Goal: Information Seeking & Learning: Learn about a topic

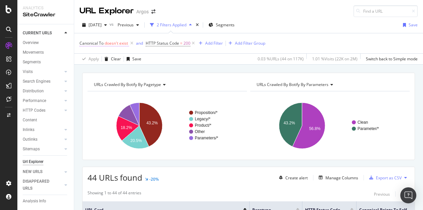
click at [108, 41] on span "doesn't exist" at bounding box center [116, 43] width 23 height 6
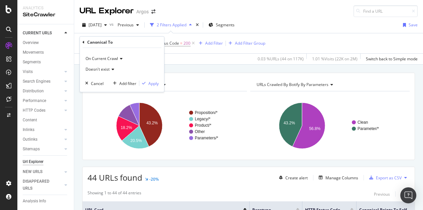
click at [116, 59] on span "On Current Crawl" at bounding box center [101, 59] width 32 height 6
click at [104, 68] on span "Doesn't exist" at bounding box center [97, 69] width 24 height 6
click at [105, 81] on div "Exists" at bounding box center [122, 83] width 71 height 9
click at [157, 82] on div "Apply" at bounding box center [153, 83] width 10 height 6
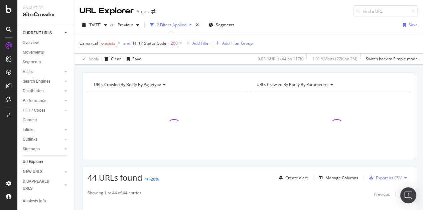
click at [196, 44] on div "Add Filter" at bounding box center [201, 43] width 18 height 6
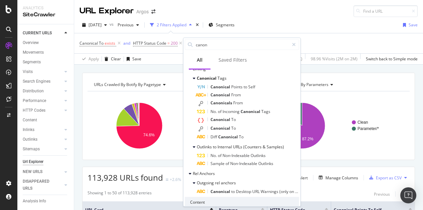
scroll to position [23, 0]
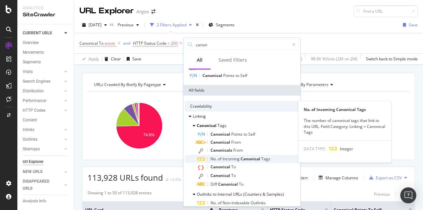
type input "canon"
click at [281, 157] on div "No. of Incoming Canonical Tags" at bounding box center [248, 159] width 102 height 8
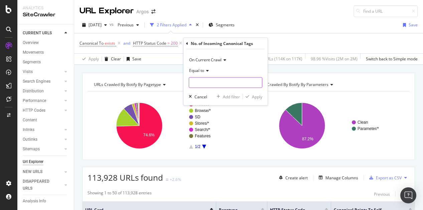
click at [210, 79] on input "number" at bounding box center [225, 82] width 73 height 11
click at [205, 72] on icon at bounding box center [206, 71] width 5 height 4
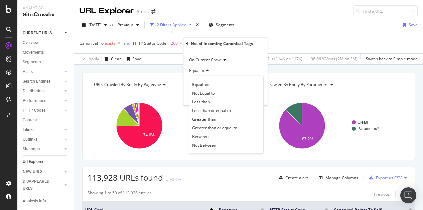
click at [204, 119] on span "Greater than" at bounding box center [204, 119] width 24 height 6
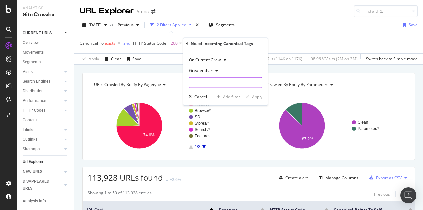
click at [199, 80] on input "number" at bounding box center [225, 82] width 73 height 11
type input "1"
click at [256, 97] on div "Apply" at bounding box center [257, 97] width 10 height 6
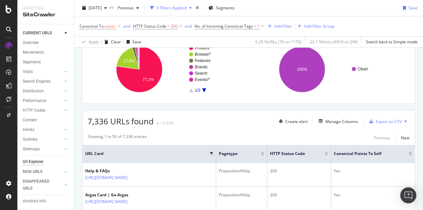
scroll to position [67, 0]
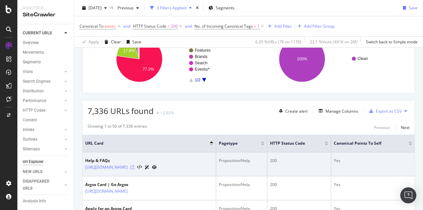
click at [134, 166] on icon at bounding box center [132, 168] width 4 height 4
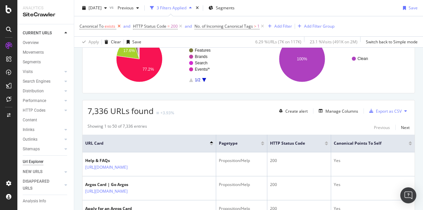
click at [119, 26] on icon at bounding box center [119, 26] width 6 height 7
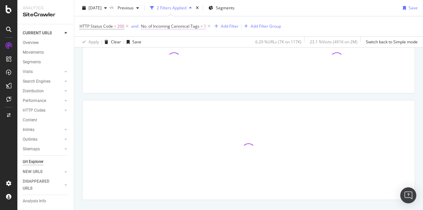
click at [192, 25] on span "No. of Incoming Canonical Tags" at bounding box center [170, 26] width 58 height 6
click at [168, 51] on span "Greater than" at bounding box center [159, 53] width 24 height 6
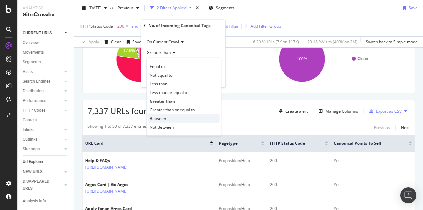
click at [162, 117] on span "Between" at bounding box center [158, 119] width 16 height 6
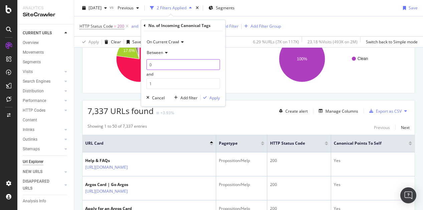
click at [159, 62] on input "0" at bounding box center [182, 64] width 73 height 11
type input "2"
click at [157, 80] on input "1" at bounding box center [182, 83] width 73 height 11
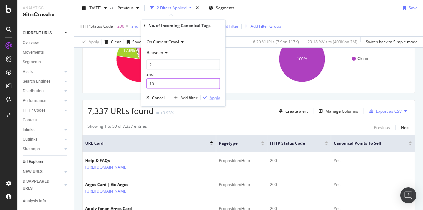
type input "10"
click at [215, 97] on div "Apply" at bounding box center [214, 98] width 10 height 6
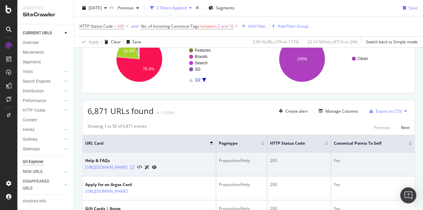
click at [134, 166] on icon at bounding box center [132, 168] width 4 height 4
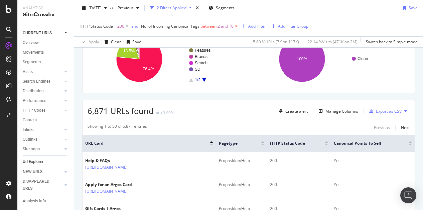
click at [235, 26] on icon at bounding box center [236, 26] width 6 height 7
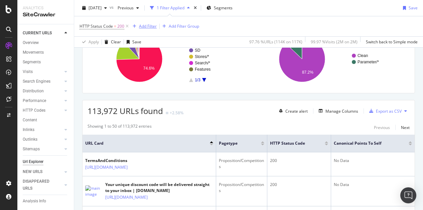
click at [147, 27] on div "Add Filter" at bounding box center [148, 26] width 18 height 6
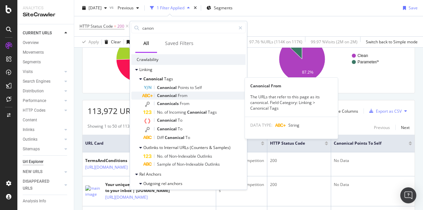
scroll to position [67, 0]
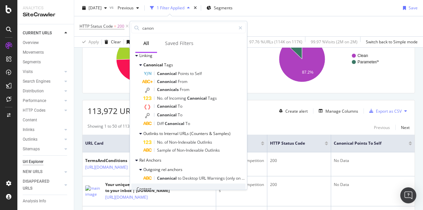
click at [271, 16] on div "HTTP Status Code = 200 Add Filter Add Filter Group" at bounding box center [248, 26] width 338 height 20
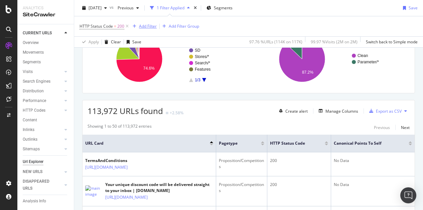
click at [151, 23] on div "Add Filter" at bounding box center [148, 26] width 18 height 6
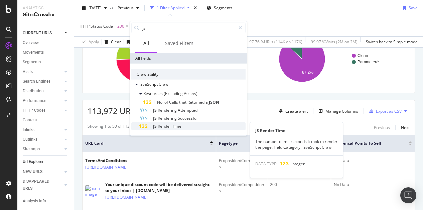
type input "js"
click at [169, 126] on span "Render" at bounding box center [165, 127] width 14 height 6
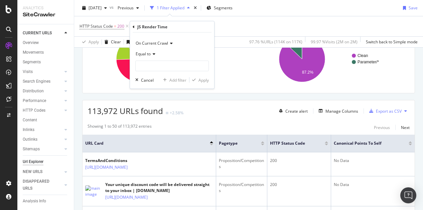
click at [146, 54] on span "Equal to" at bounding box center [143, 54] width 15 height 6
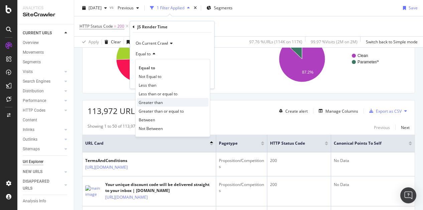
click at [150, 103] on span "Greater than" at bounding box center [151, 103] width 24 height 6
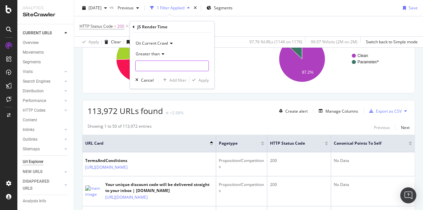
click at [153, 68] on input "number" at bounding box center [171, 66] width 73 height 11
type input "4000"
click at [202, 76] on div "On Current Crawl Greater than 4000 Cancel Add filter Apply" at bounding box center [172, 61] width 84 height 56
click at [203, 79] on div "Apply" at bounding box center [203, 80] width 10 height 6
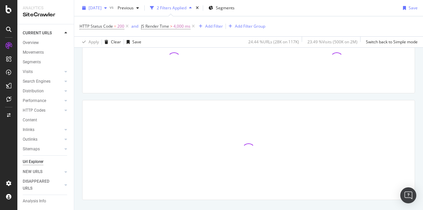
click at [102, 9] on span "[DATE]" at bounding box center [94, 8] width 13 height 6
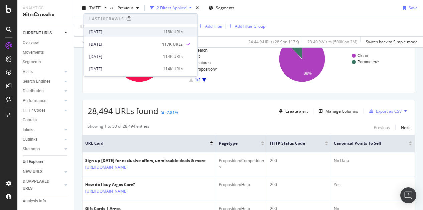
click at [111, 32] on div "[DATE]" at bounding box center [124, 32] width 70 height 6
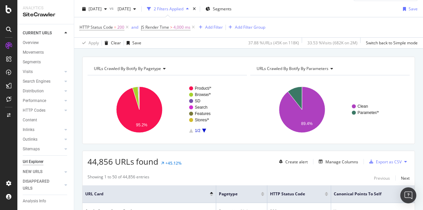
scroll to position [16, 0]
click at [332, 163] on div "Manage Columns" at bounding box center [341, 163] width 33 height 6
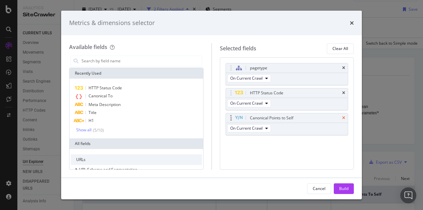
click at [344, 117] on icon "times" at bounding box center [343, 118] width 3 height 4
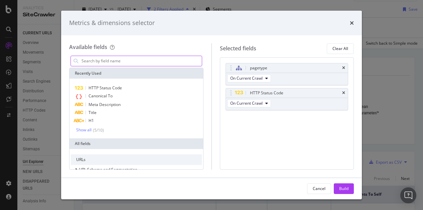
click at [99, 58] on input "modal" at bounding box center [141, 61] width 121 height 10
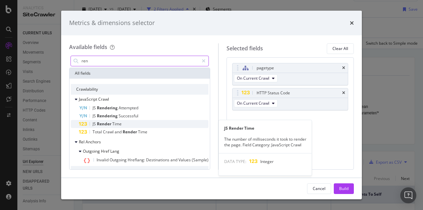
type input "ren"
click at [155, 124] on div "JS Render Time" at bounding box center [144, 124] width 130 height 8
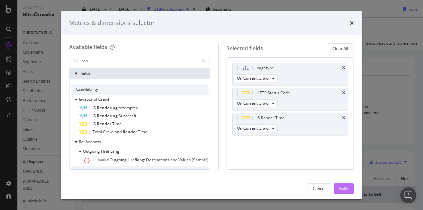
click at [349, 190] on button "Build" at bounding box center [344, 189] width 20 height 11
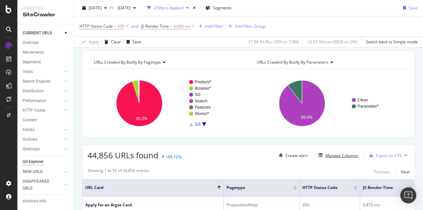
scroll to position [16, 0]
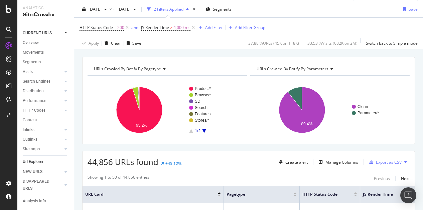
click at [204, 45] on div "Apply Clear Save 37.88 % URLs ( 45K on 118K ) 33.53 % Visits ( 682K on 2M ) Swi…" at bounding box center [248, 43] width 349 height 11
click at [102, 9] on span "[DATE]" at bounding box center [94, 9] width 13 height 6
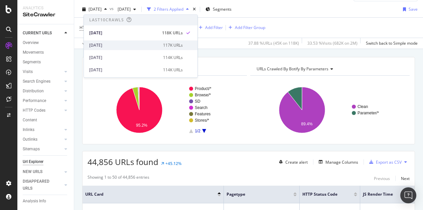
click at [104, 46] on div "[DATE]" at bounding box center [124, 45] width 70 height 6
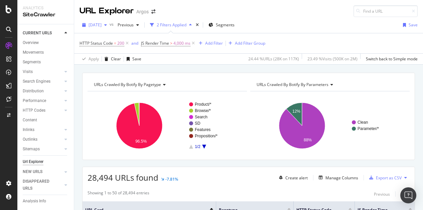
click at [102, 24] on span "[DATE]" at bounding box center [94, 25] width 13 height 6
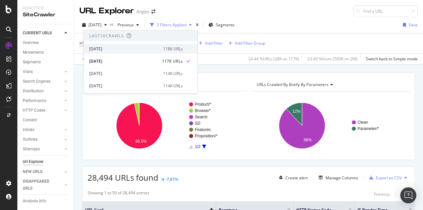
click at [107, 47] on div "[DATE]" at bounding box center [124, 49] width 70 height 6
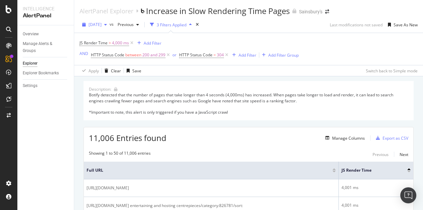
click at [102, 24] on span "[DATE]" at bounding box center [94, 25] width 13 height 6
click at [318, 41] on div "[PERSON_NAME] Time > 4,000 ms Add Filter AND HTTP Status Code between 200 and 2…" at bounding box center [248, 49] width 338 height 32
